Goal: Task Accomplishment & Management: Manage account settings

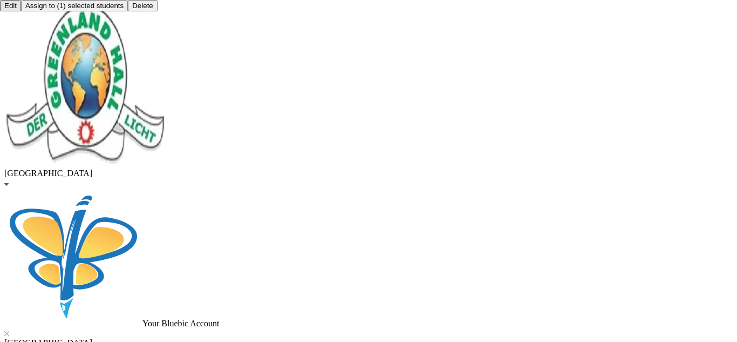
scroll to position [20, 0]
drag, startPoint x: 211, startPoint y: 67, endPoint x: 74, endPoint y: 72, distance: 137.2
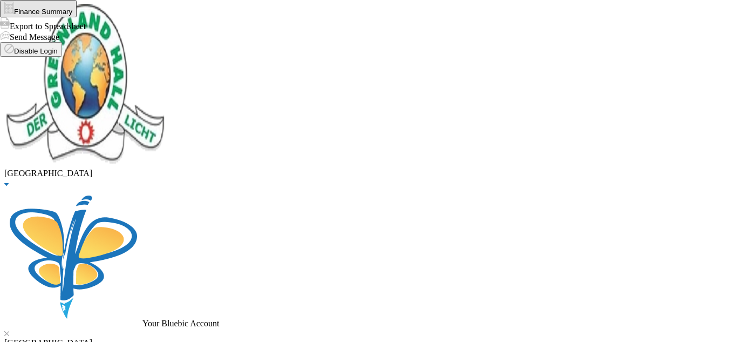
type input "jonatha"
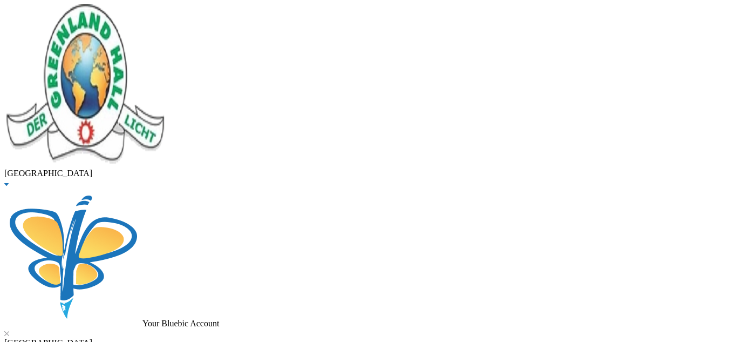
click at [58, 28] on span "Graduated" at bounding box center [40, 22] width 36 height 9
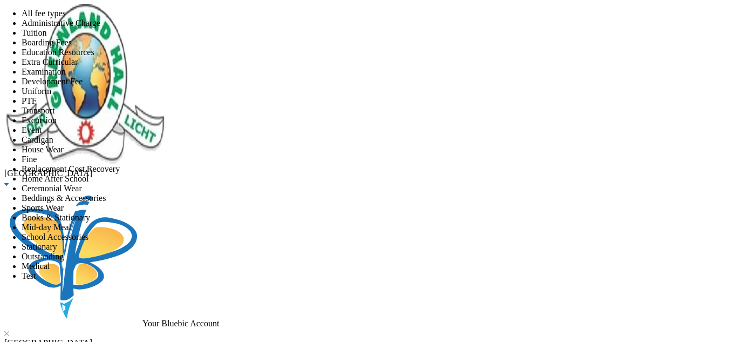
scroll to position [111, 0]
click at [377, 116] on li "Transport" at bounding box center [380, 111] width 716 height 10
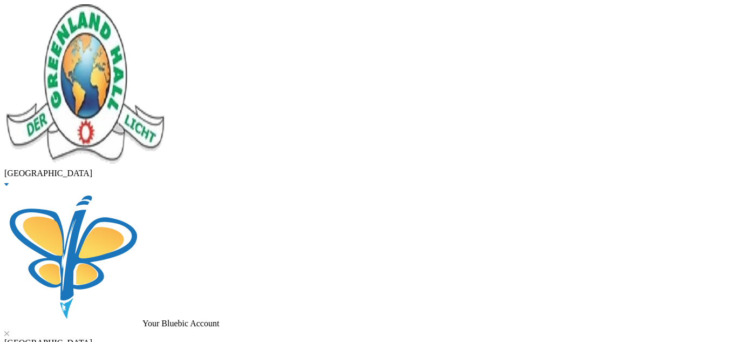
drag, startPoint x: 208, startPoint y: 87, endPoint x: 53, endPoint y: 79, distance: 155.1
type input "s"
type input "akinlolu"
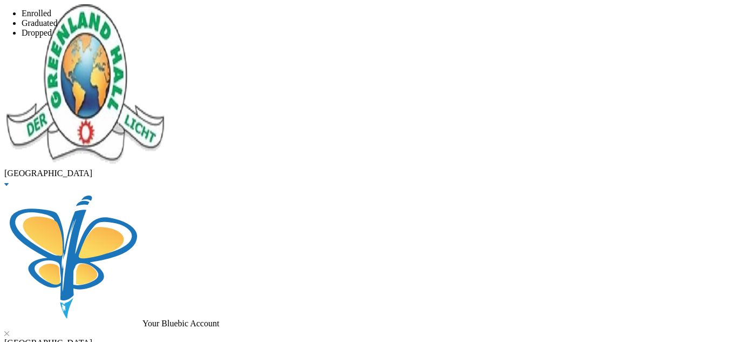
click at [51, 18] on span "Enrolled" at bounding box center [37, 13] width 30 height 9
checkbox input "true"
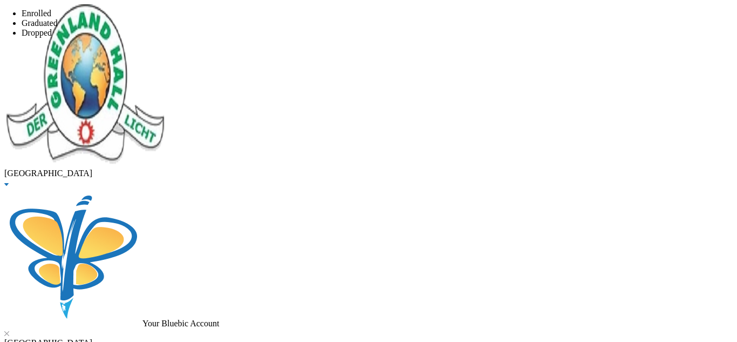
checkbox input "true"
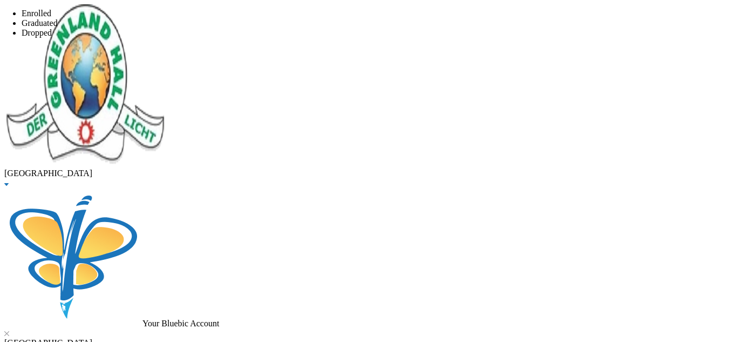
checkbox input "true"
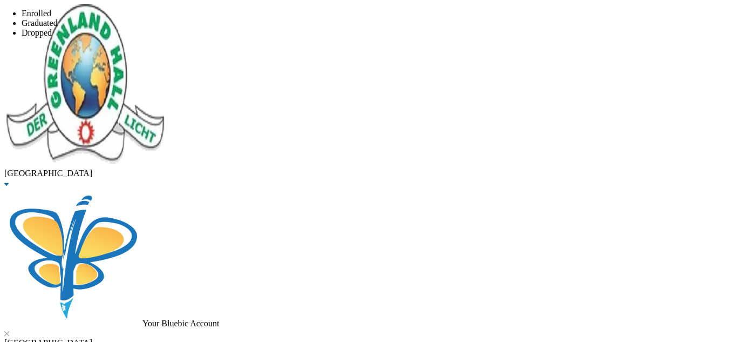
checkbox input "true"
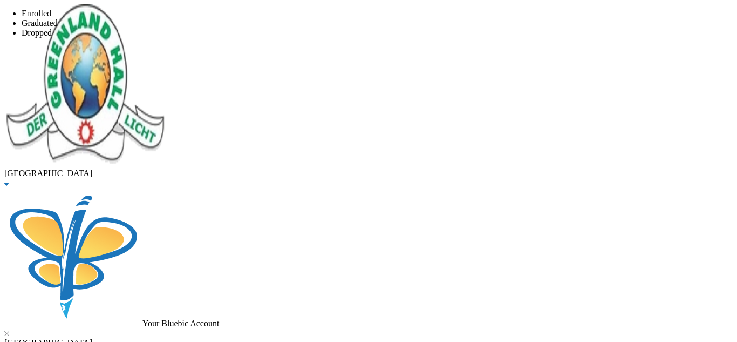
checkbox input "true"
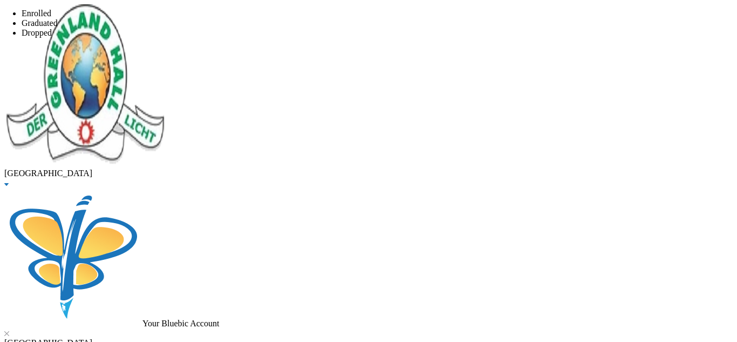
checkbox input "true"
checkbox input "false"
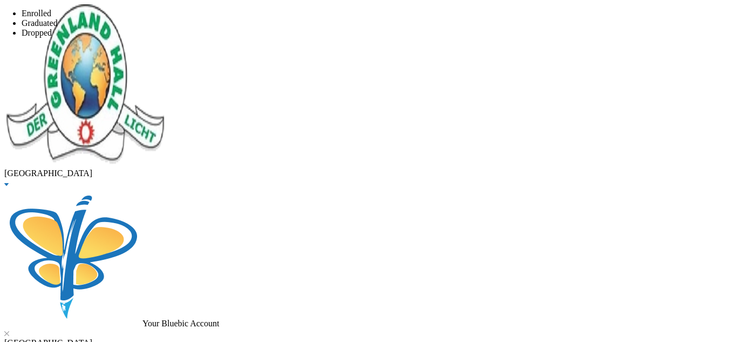
checkbox input "false"
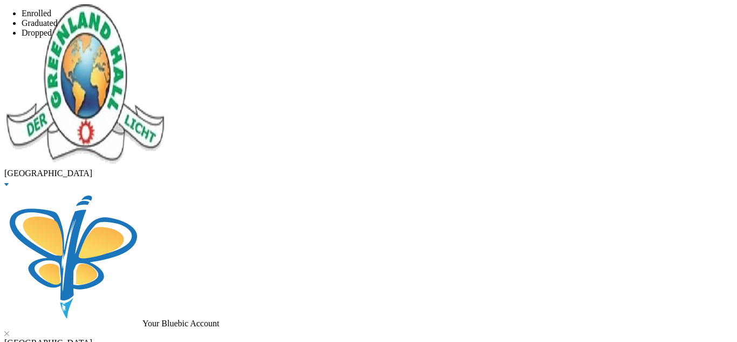
checkbox input "false"
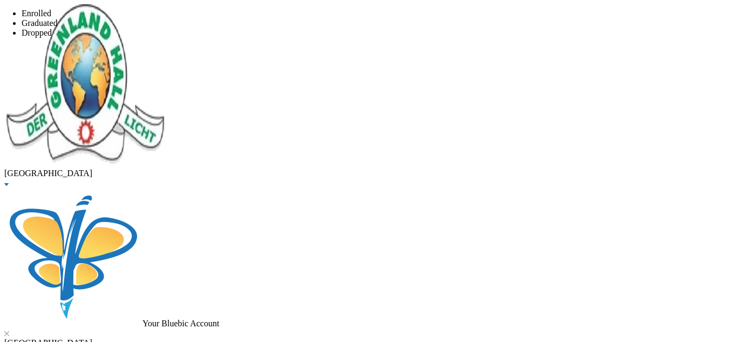
checkbox input "false"
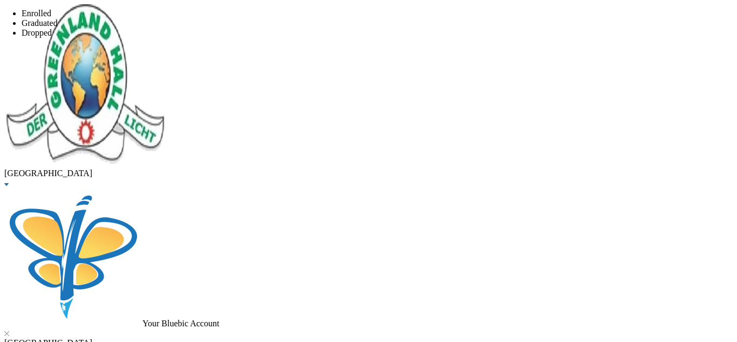
checkbox input "false"
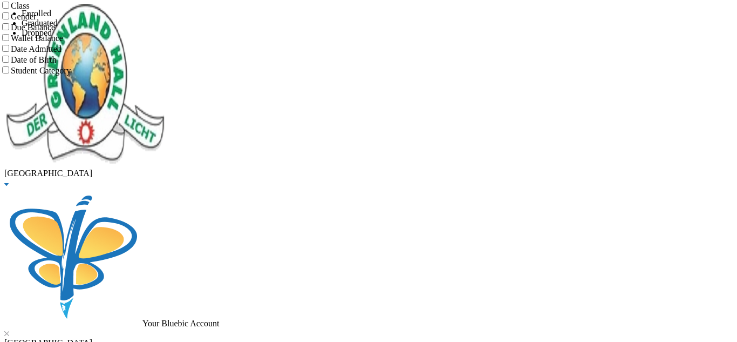
checkbox input "true"
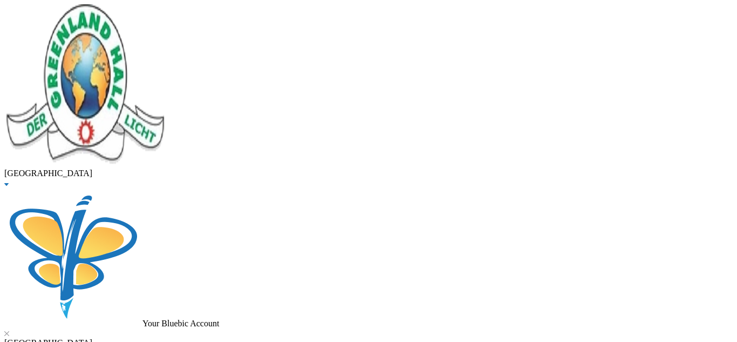
click at [128, 11] on button "Assign to ( 1 ) selected students" at bounding box center [74, 5] width 107 height 11
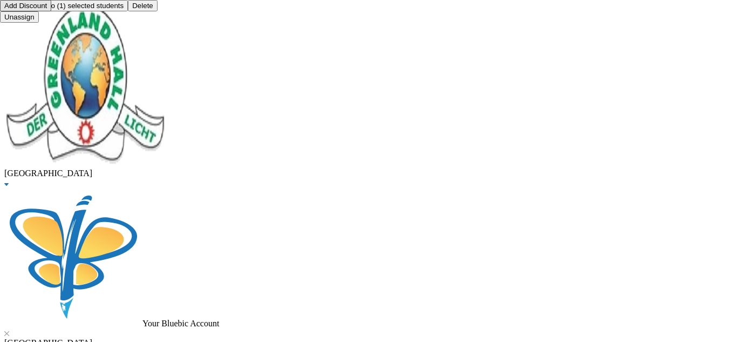
click at [51, 11] on button "Add Discount" at bounding box center [25, 5] width 51 height 11
type textarea "agas"
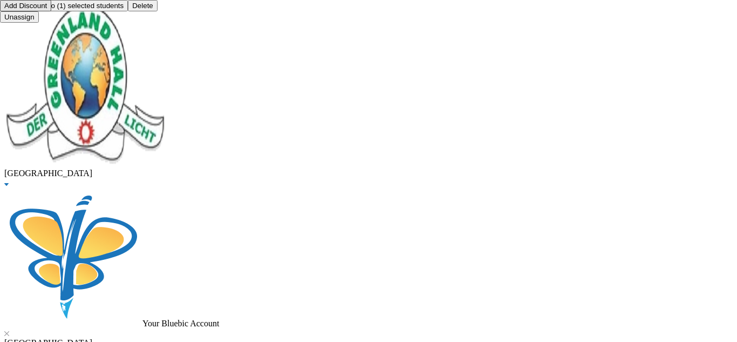
type input "5000"
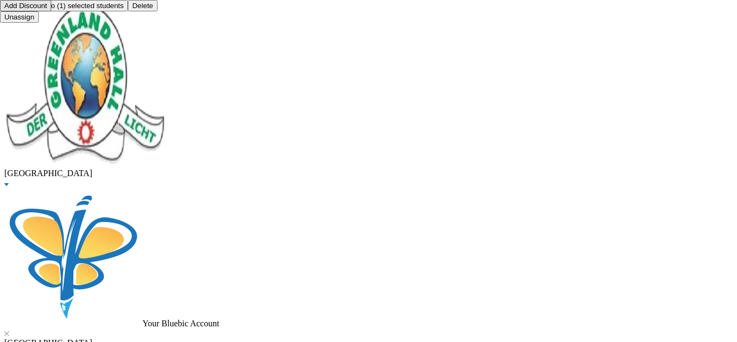
drag, startPoint x: 211, startPoint y: 88, endPoint x: 30, endPoint y: 78, distance: 180.6
type input "sadiq"
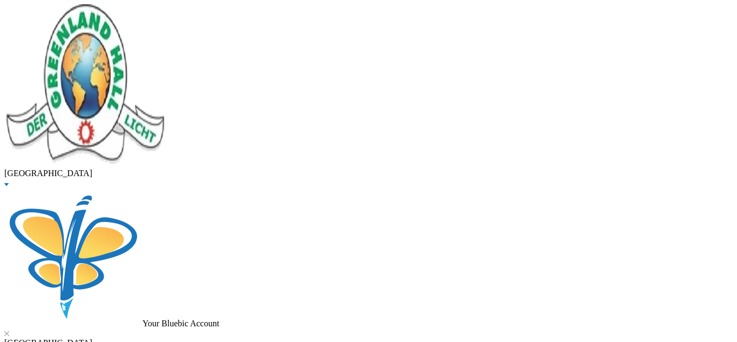
type input "50000"
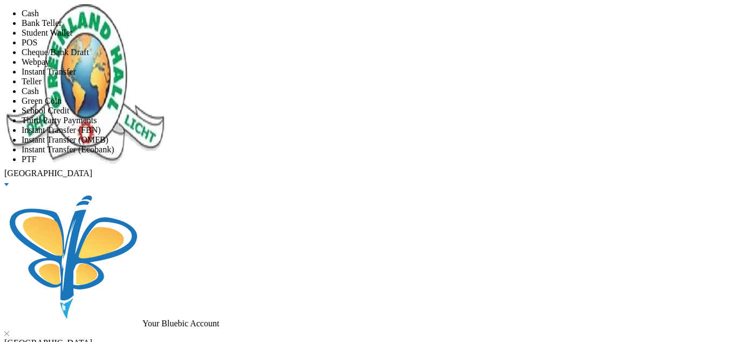
scroll to position [110, 0]
click at [108, 135] on span "Instant Transfer (OMFB)" at bounding box center [65, 139] width 87 height 9
type input "[DATE]"
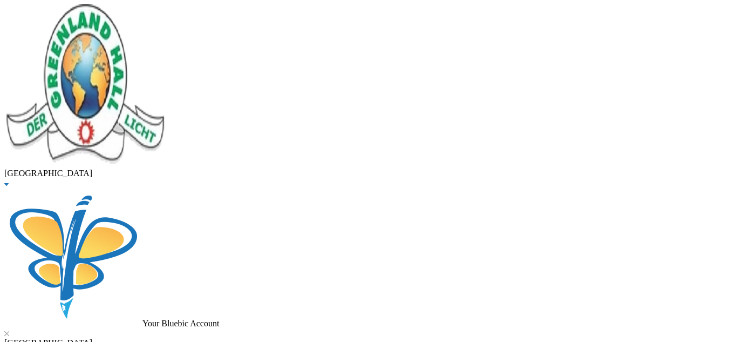
drag, startPoint x: 201, startPoint y: 77, endPoint x: 61, endPoint y: 79, distance: 140.3
type input "[PERSON_NAME]"
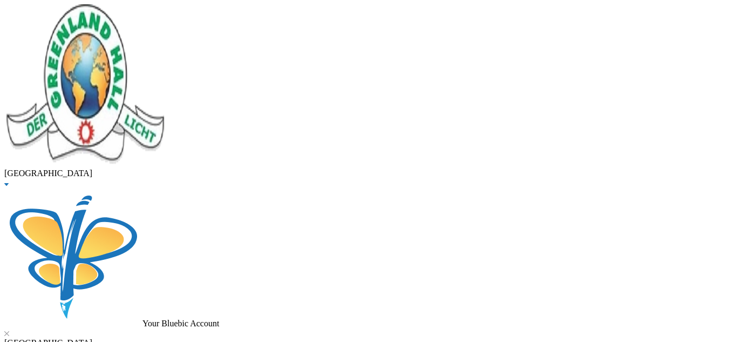
drag, startPoint x: 192, startPoint y: 91, endPoint x: 104, endPoint y: 95, distance: 88.6
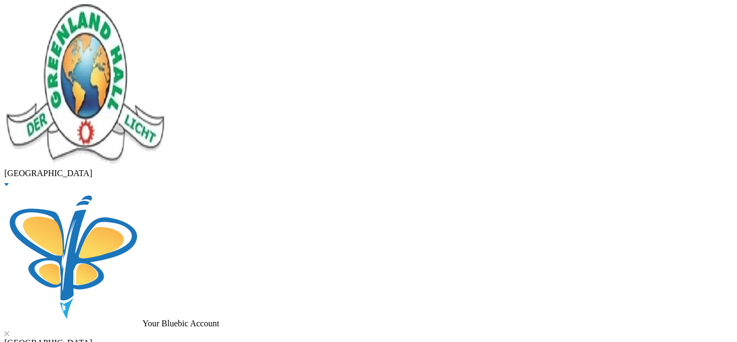
drag, startPoint x: 220, startPoint y: 94, endPoint x: 99, endPoint y: 99, distance: 121.0
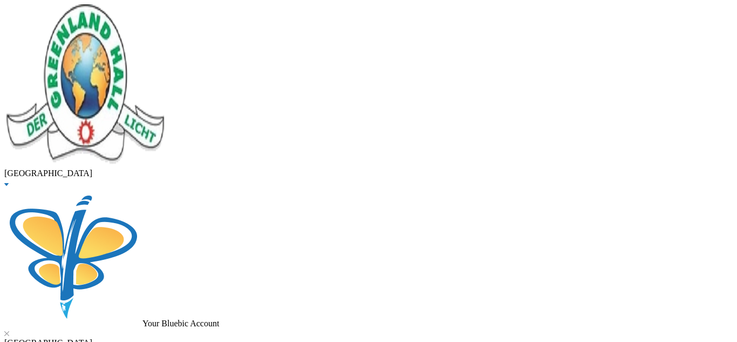
type input "akpa"
drag, startPoint x: 191, startPoint y: 85, endPoint x: 142, endPoint y: 85, distance: 49.1
type input "akpata"
